Goal: Find specific page/section: Find specific page/section

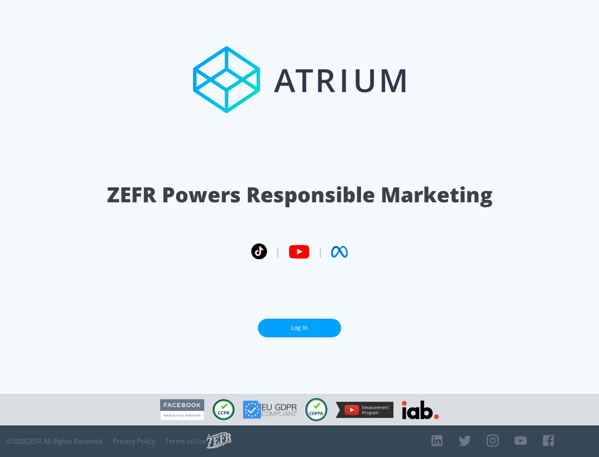
click at [299, 325] on link "Log In" at bounding box center [299, 328] width 83 height 19
